Goal: Information Seeking & Learning: Learn about a topic

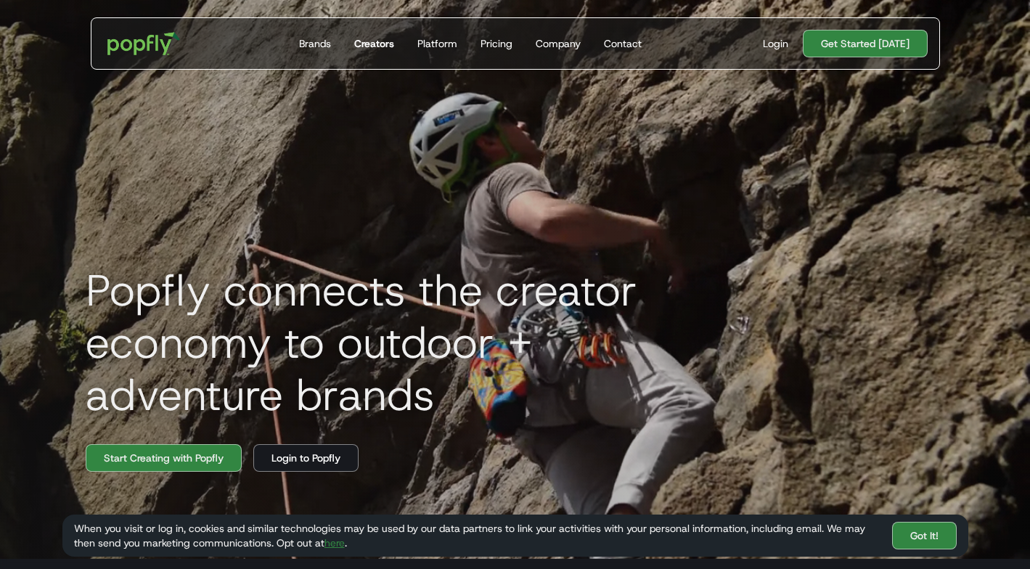
click at [367, 43] on div "Creators" at bounding box center [374, 43] width 40 height 15
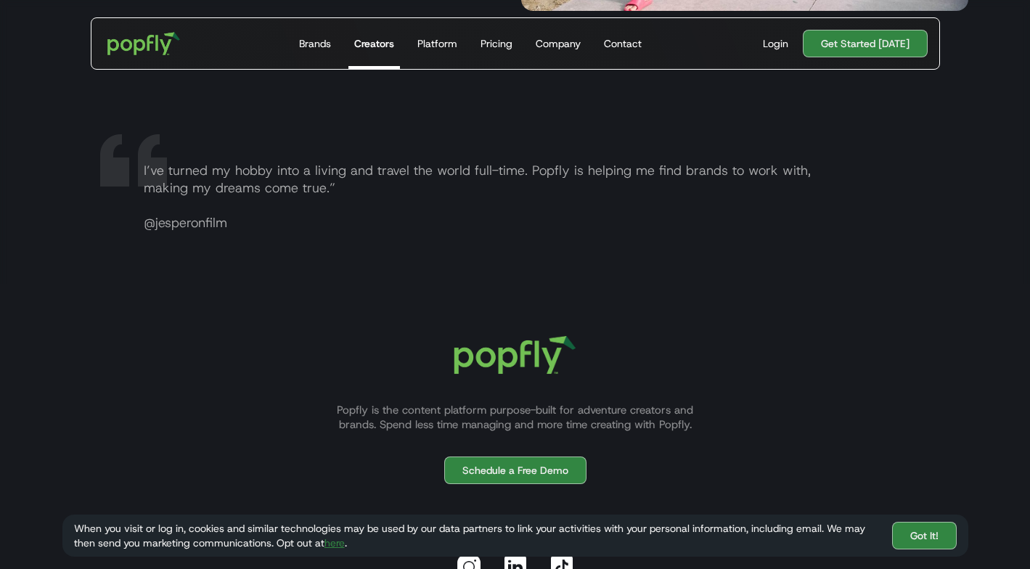
scroll to position [2886, 0]
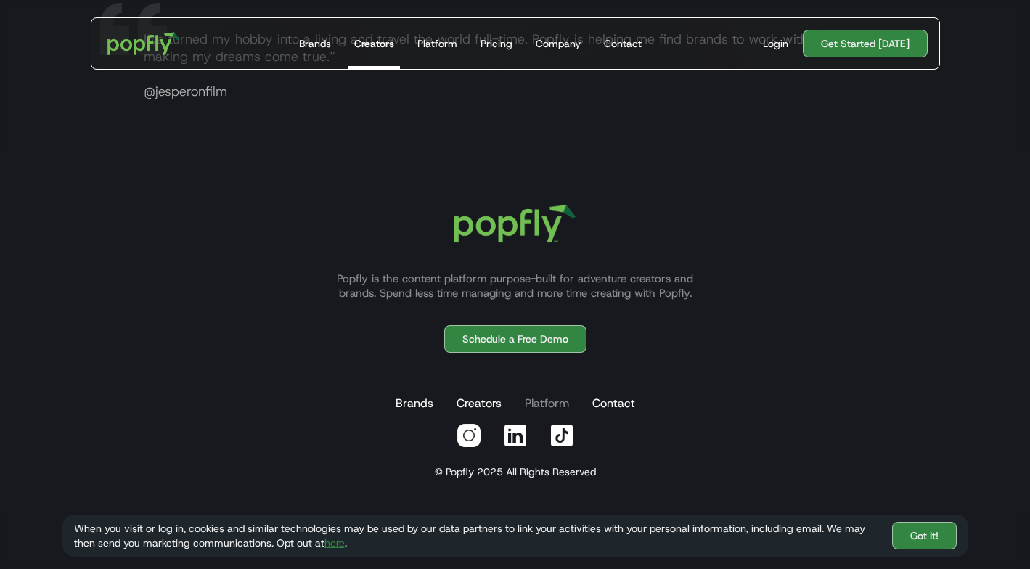
click at [536, 403] on link "Platform" at bounding box center [547, 403] width 50 height 29
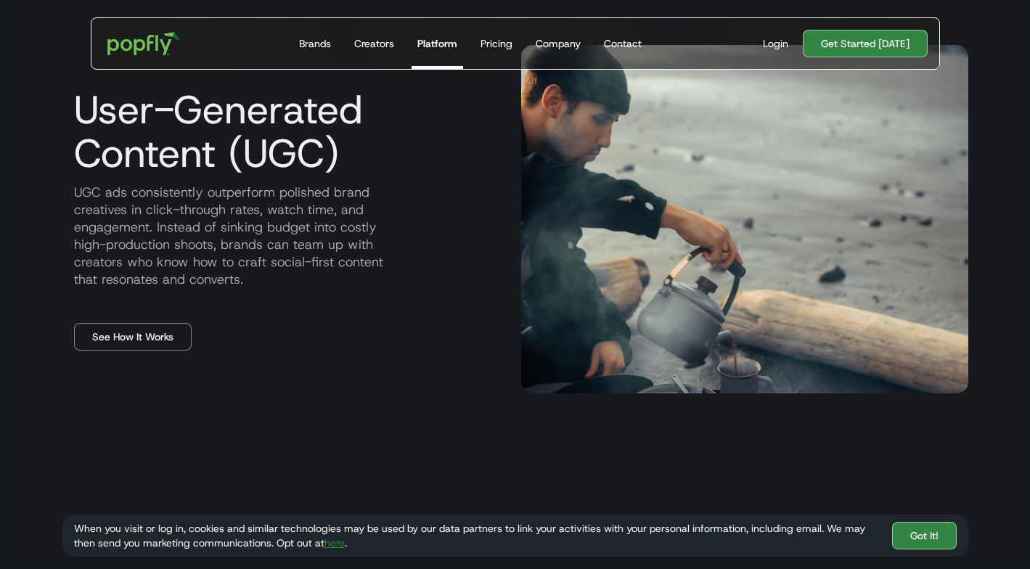
scroll to position [672, 0]
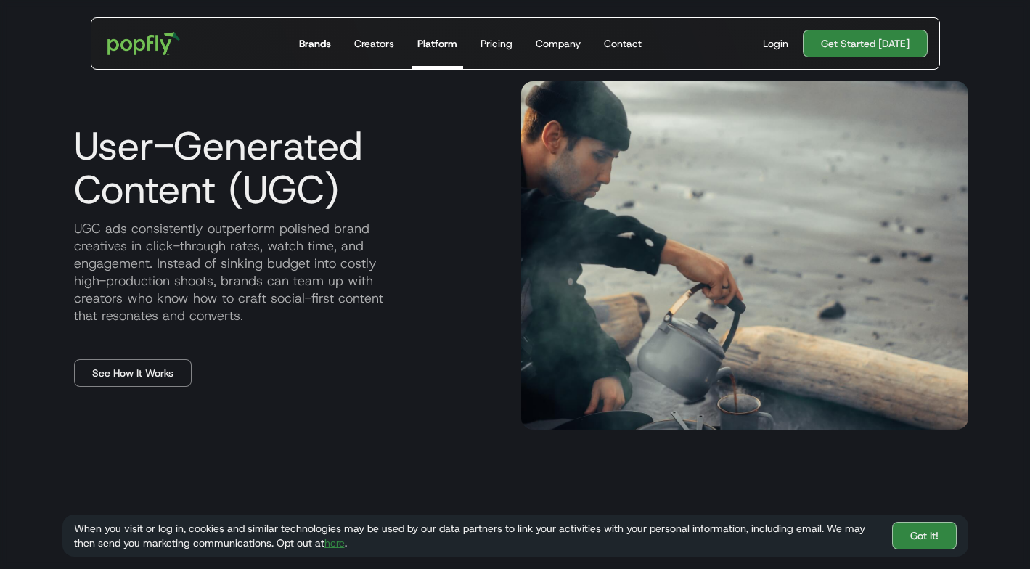
click at [307, 44] on div "Brands" at bounding box center [315, 43] width 32 height 15
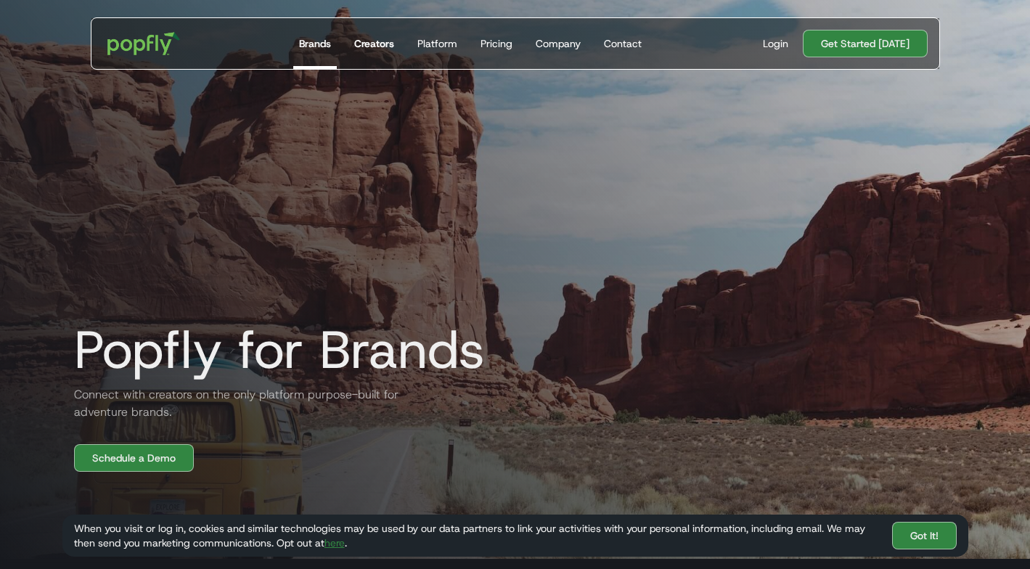
click at [353, 46] on link "Creators" at bounding box center [374, 43] width 52 height 51
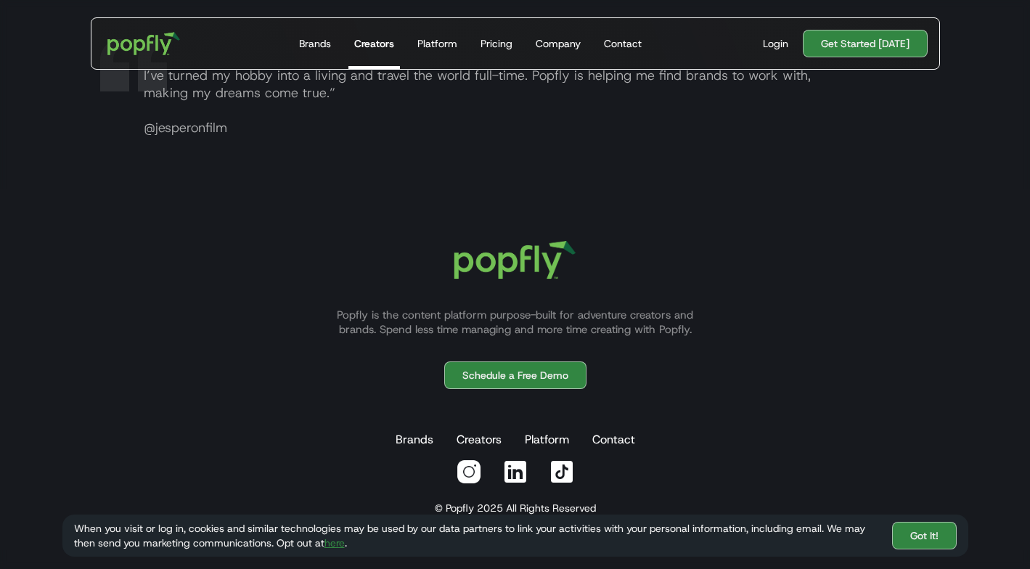
scroll to position [2886, 0]
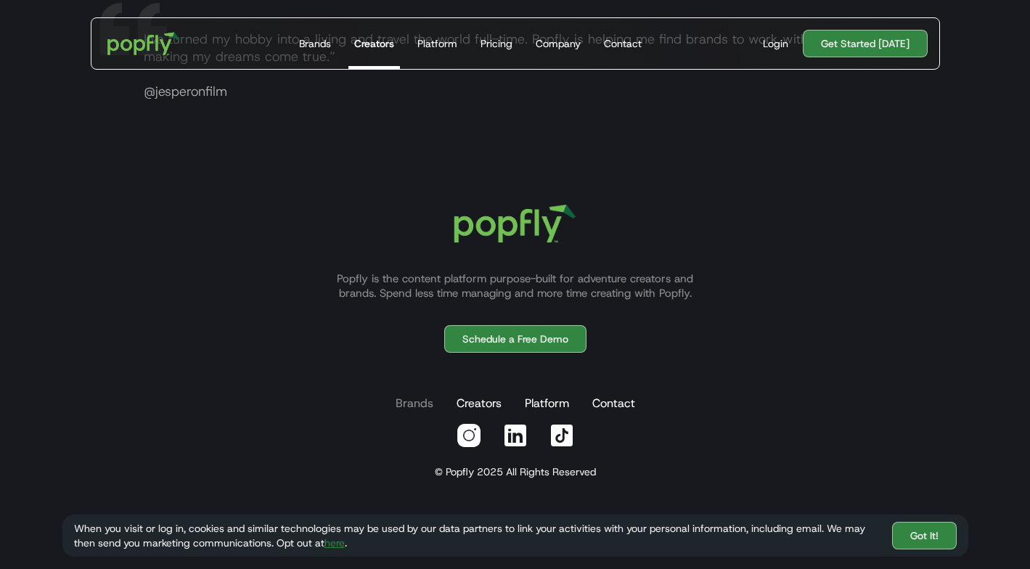
click at [414, 402] on link "Brands" at bounding box center [415, 403] width 44 height 29
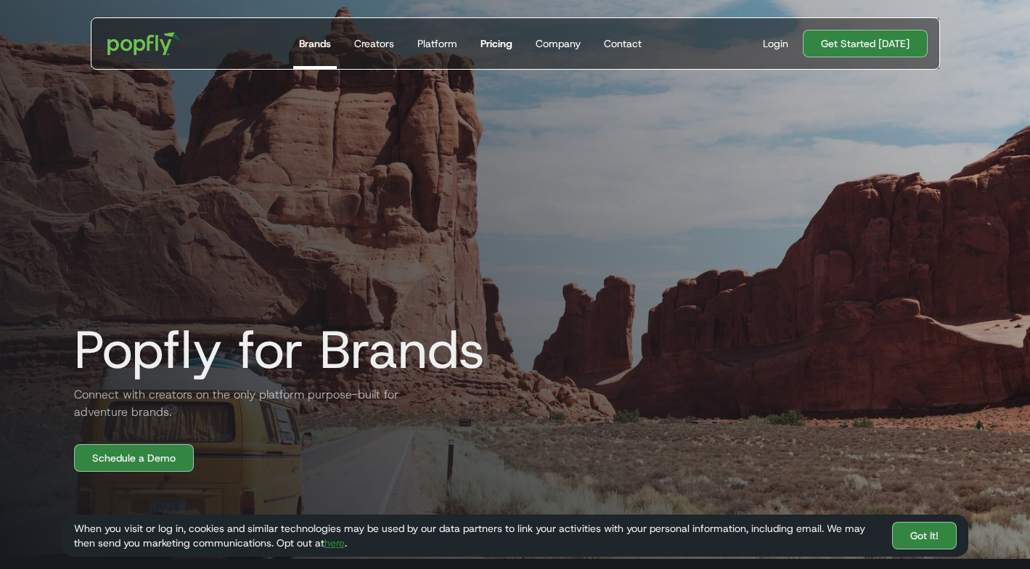
click at [507, 46] on div "Pricing" at bounding box center [496, 43] width 32 height 15
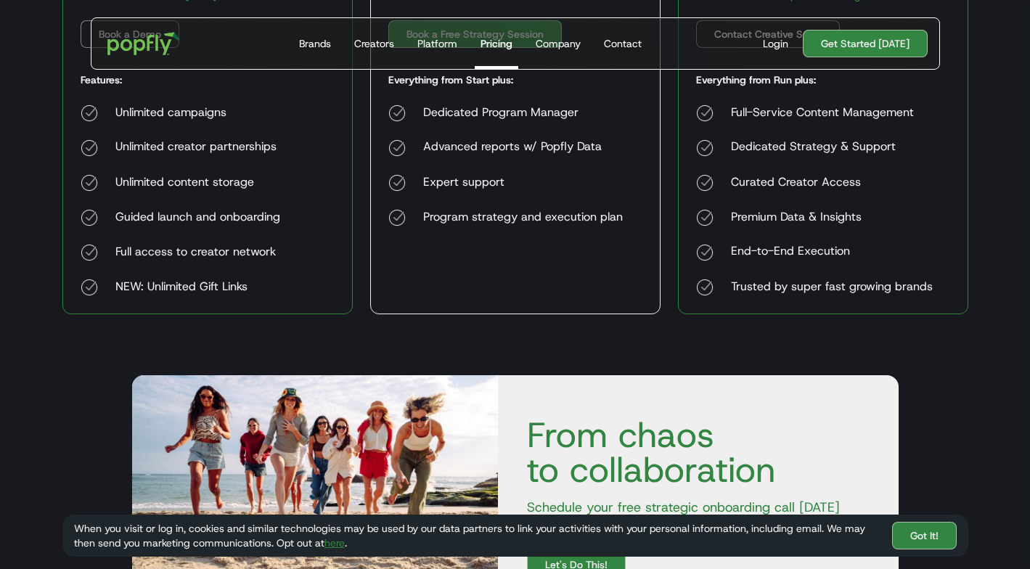
scroll to position [550, 0]
